Goal: Information Seeking & Learning: Learn about a topic

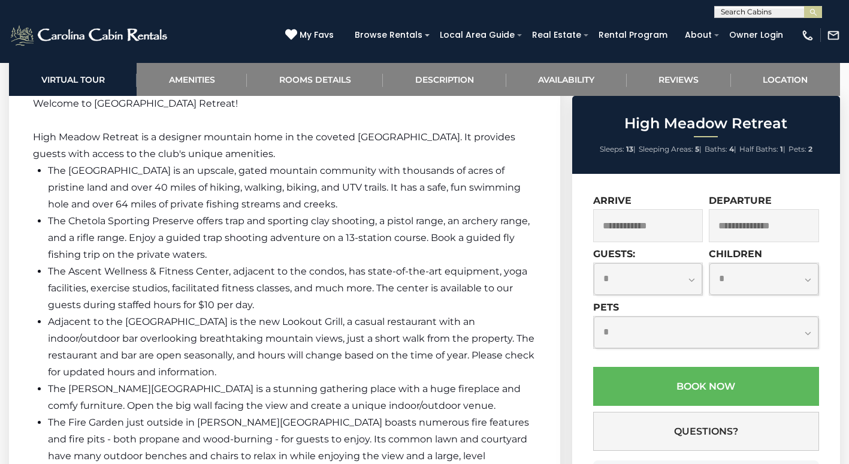
scroll to position [1798, 0]
click at [297, 1] on div "**********" at bounding box center [424, 9] width 849 height 18
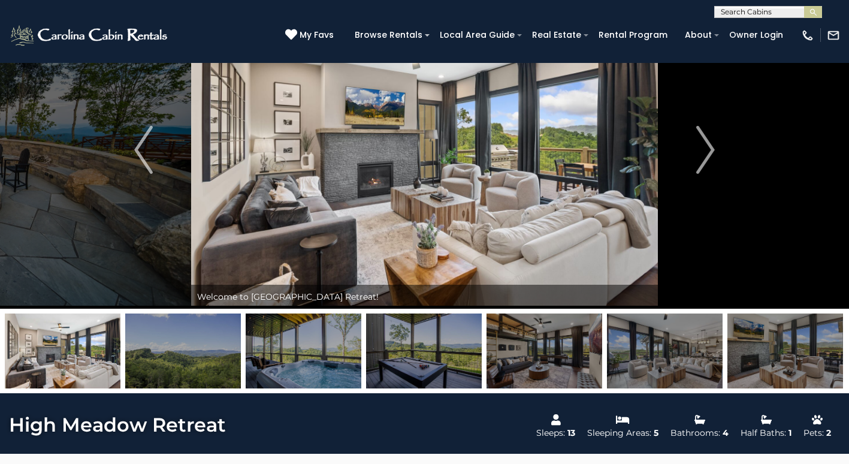
scroll to position [240, 0]
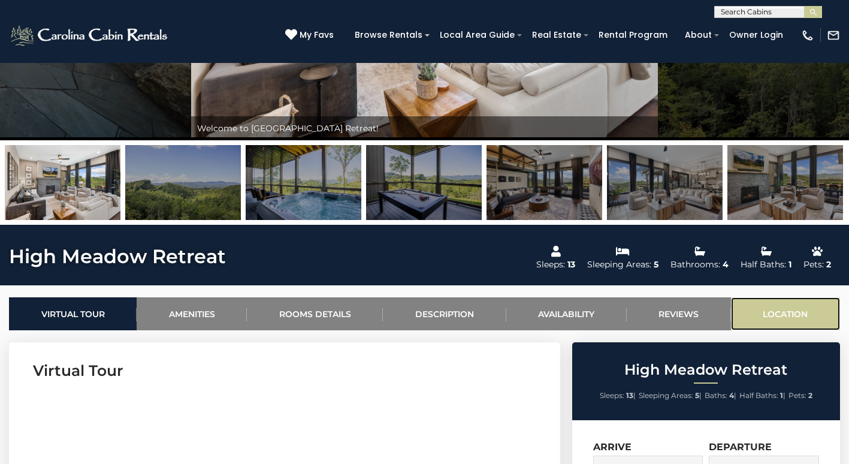
click at [790, 313] on link "Location" at bounding box center [785, 313] width 109 height 33
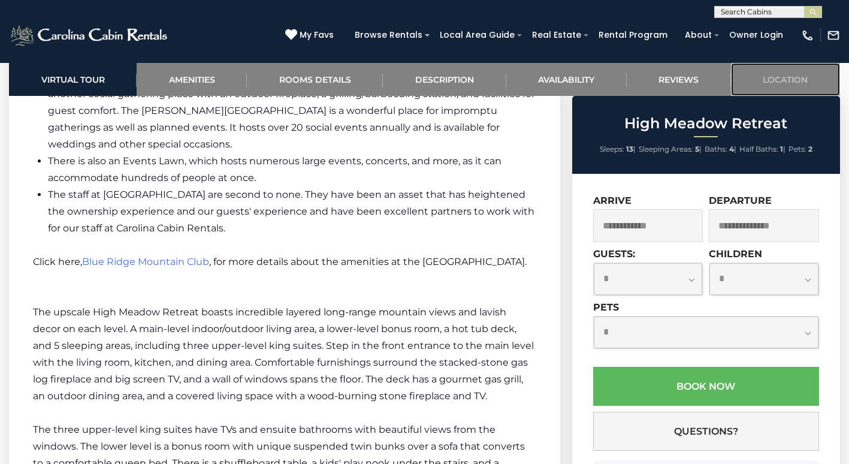
scroll to position [2227, 0]
click at [169, 254] on p "Click here, Blue Ridge Mountain Club , for more details about the amenities at …" at bounding box center [285, 262] width 504 height 17
click at [167, 257] on span "Blue Ridge Mountain Club" at bounding box center [145, 262] width 127 height 11
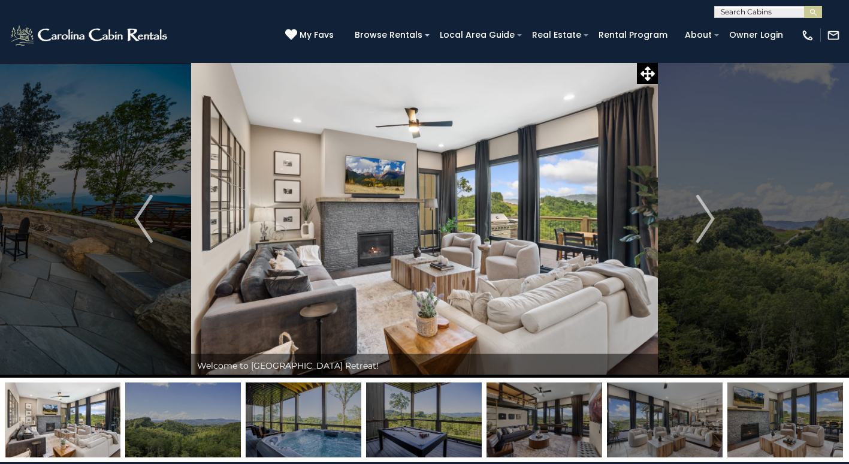
scroll to position [0, 0]
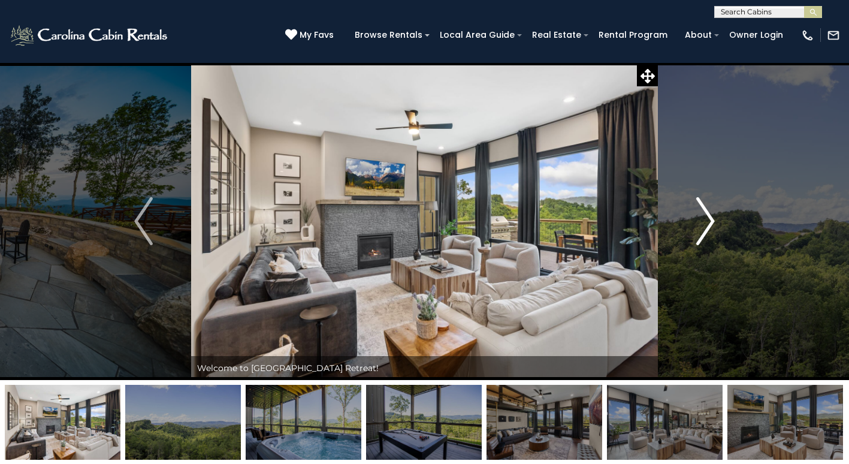
click at [711, 224] on img "Next" at bounding box center [706, 221] width 18 height 48
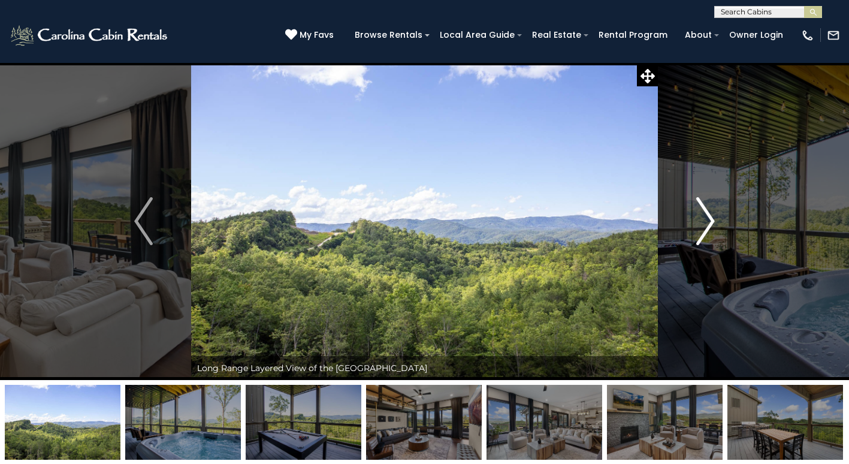
click at [709, 222] on img "Next" at bounding box center [706, 221] width 18 height 48
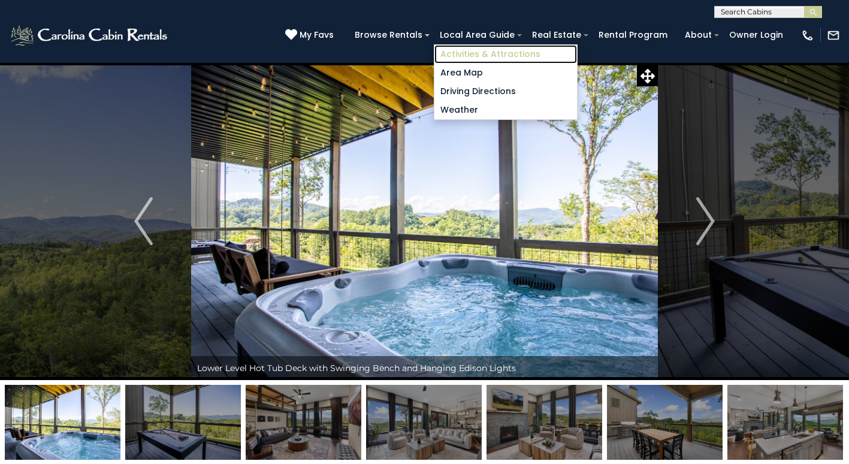
click at [467, 53] on link "Activities & Attractions" at bounding box center [506, 54] width 143 height 19
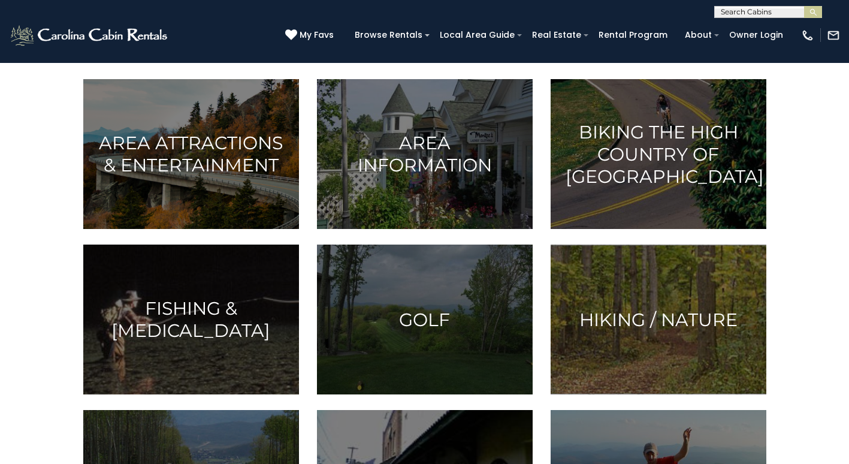
scroll to position [300, 0]
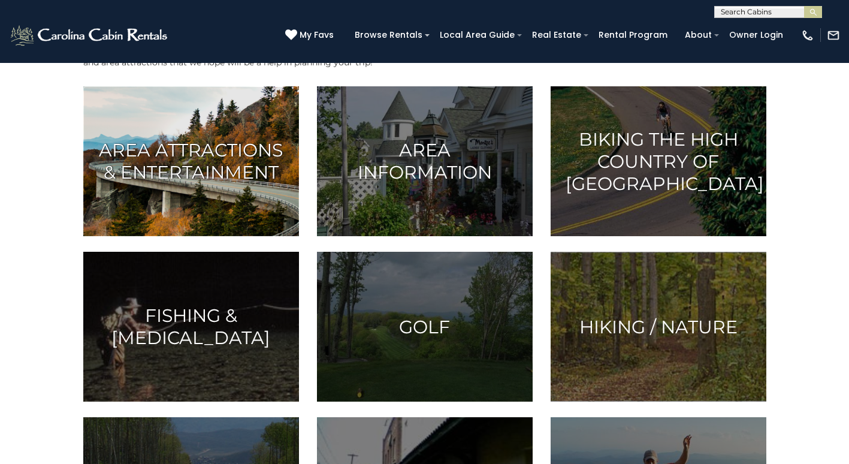
click at [140, 155] on h3 "Area Attractions & Entertainment" at bounding box center [191, 161] width 186 height 44
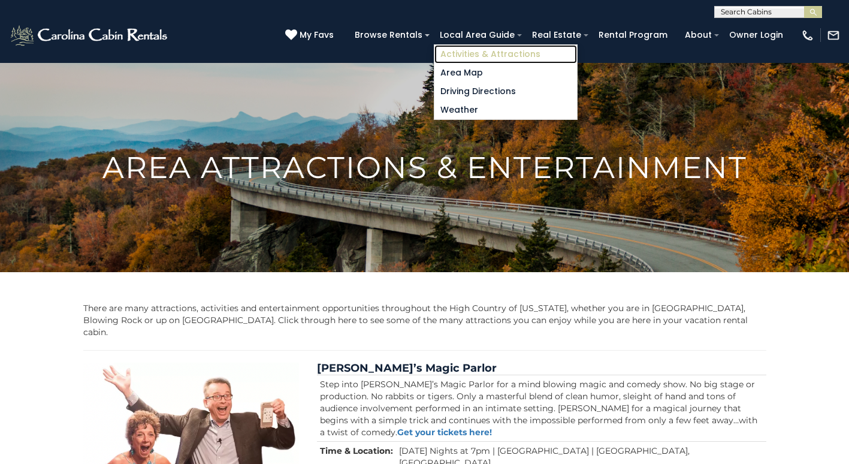
click at [481, 56] on link "Activities & Attractions" at bounding box center [506, 54] width 143 height 19
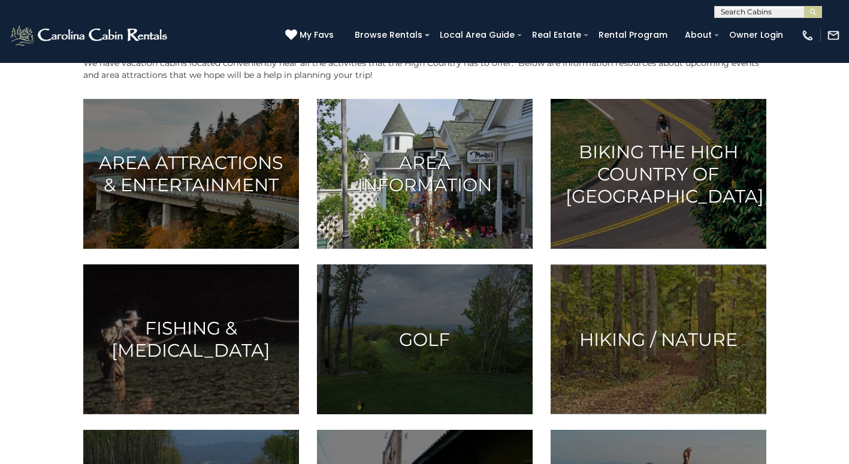
scroll to position [300, 0]
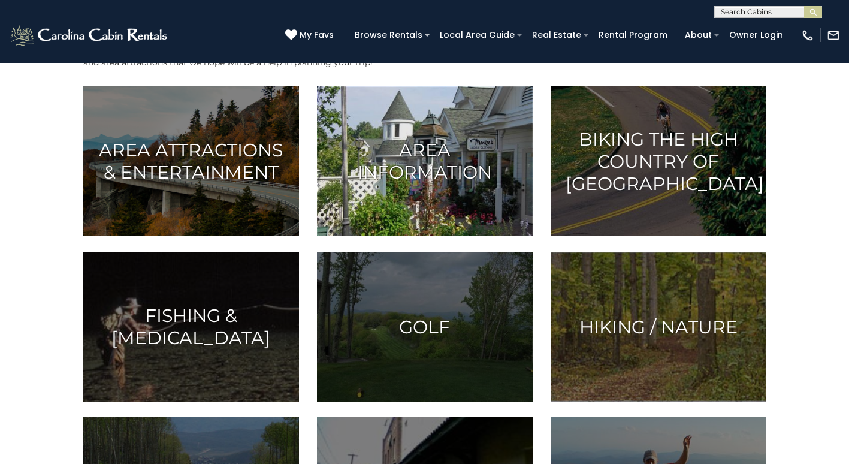
click at [396, 165] on h3 "Area Information" at bounding box center [425, 161] width 186 height 44
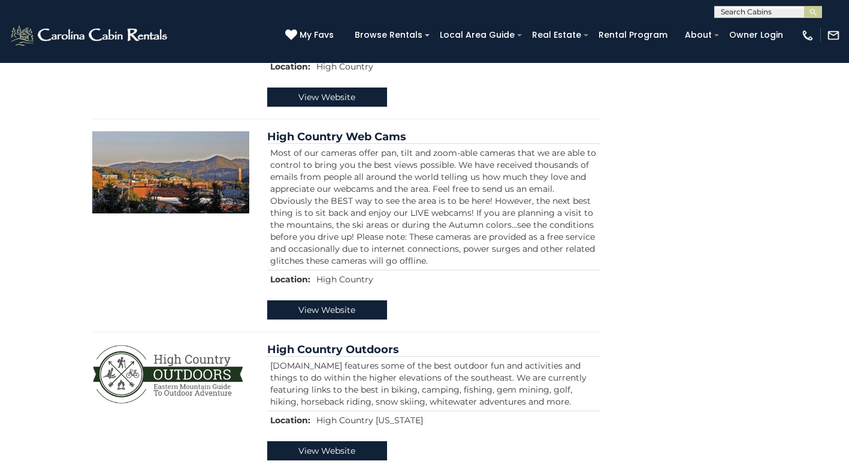
scroll to position [1315, 0]
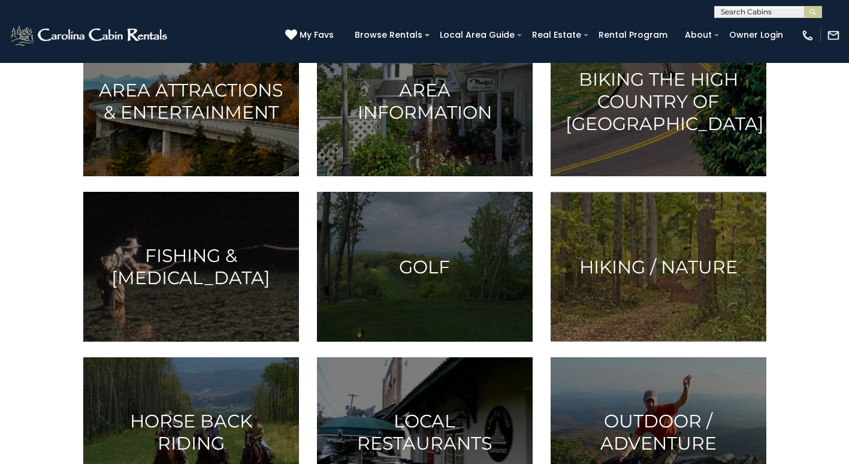
scroll to position [420, 0]
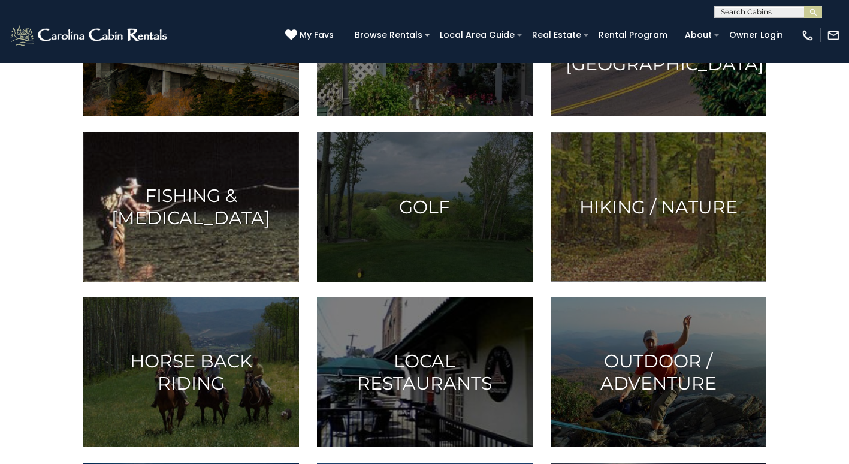
click at [185, 211] on h3 "Fishing & [MEDICAL_DATA]" at bounding box center [191, 207] width 186 height 44
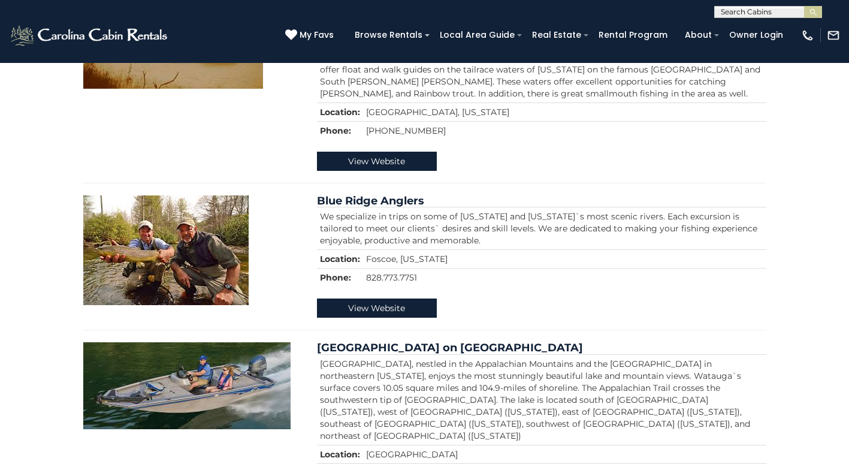
scroll to position [510, 0]
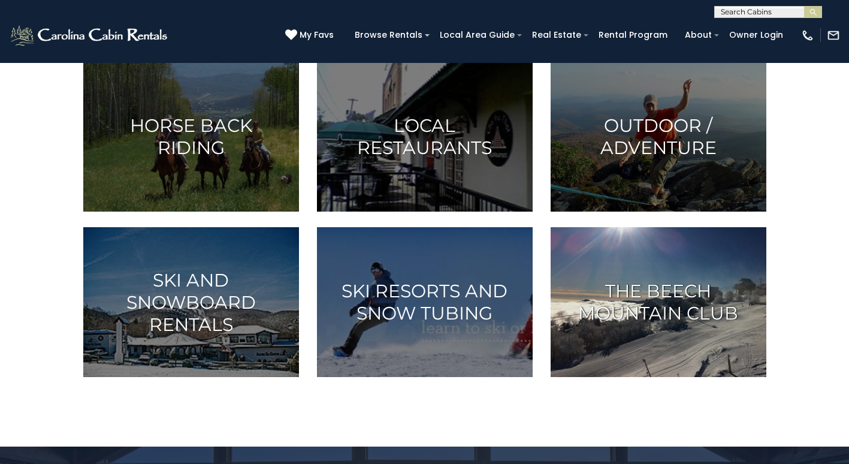
scroll to position [659, 0]
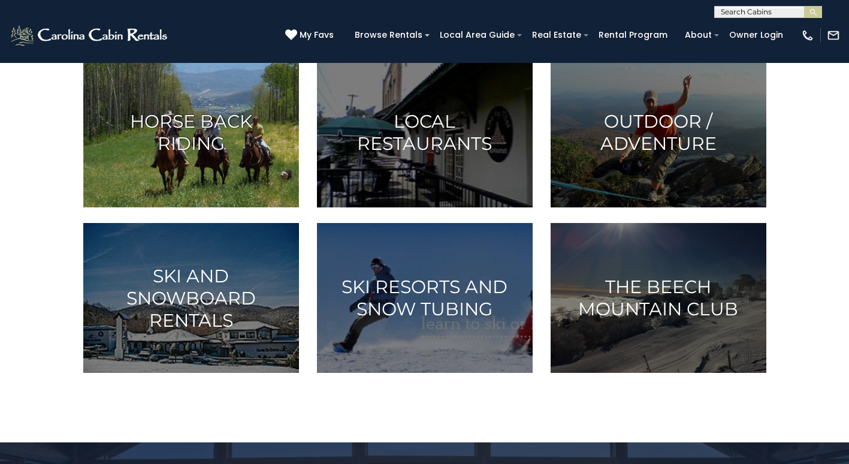
click at [188, 103] on img at bounding box center [191, 133] width 216 height 150
